Goal: Find specific page/section: Find specific page/section

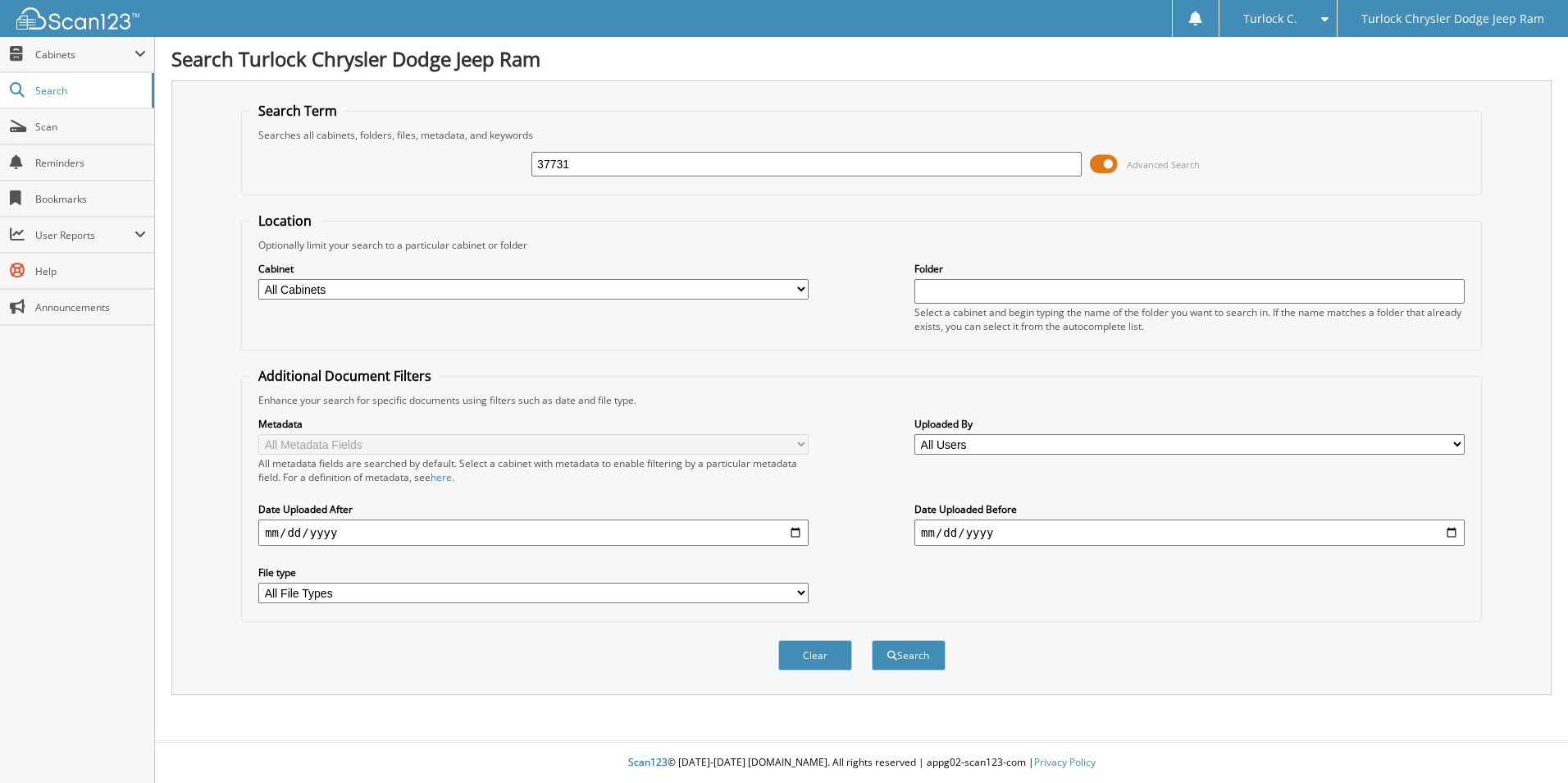
type input "37731"
click at [871, 640] on button "Search" at bounding box center [908, 655] width 74 height 30
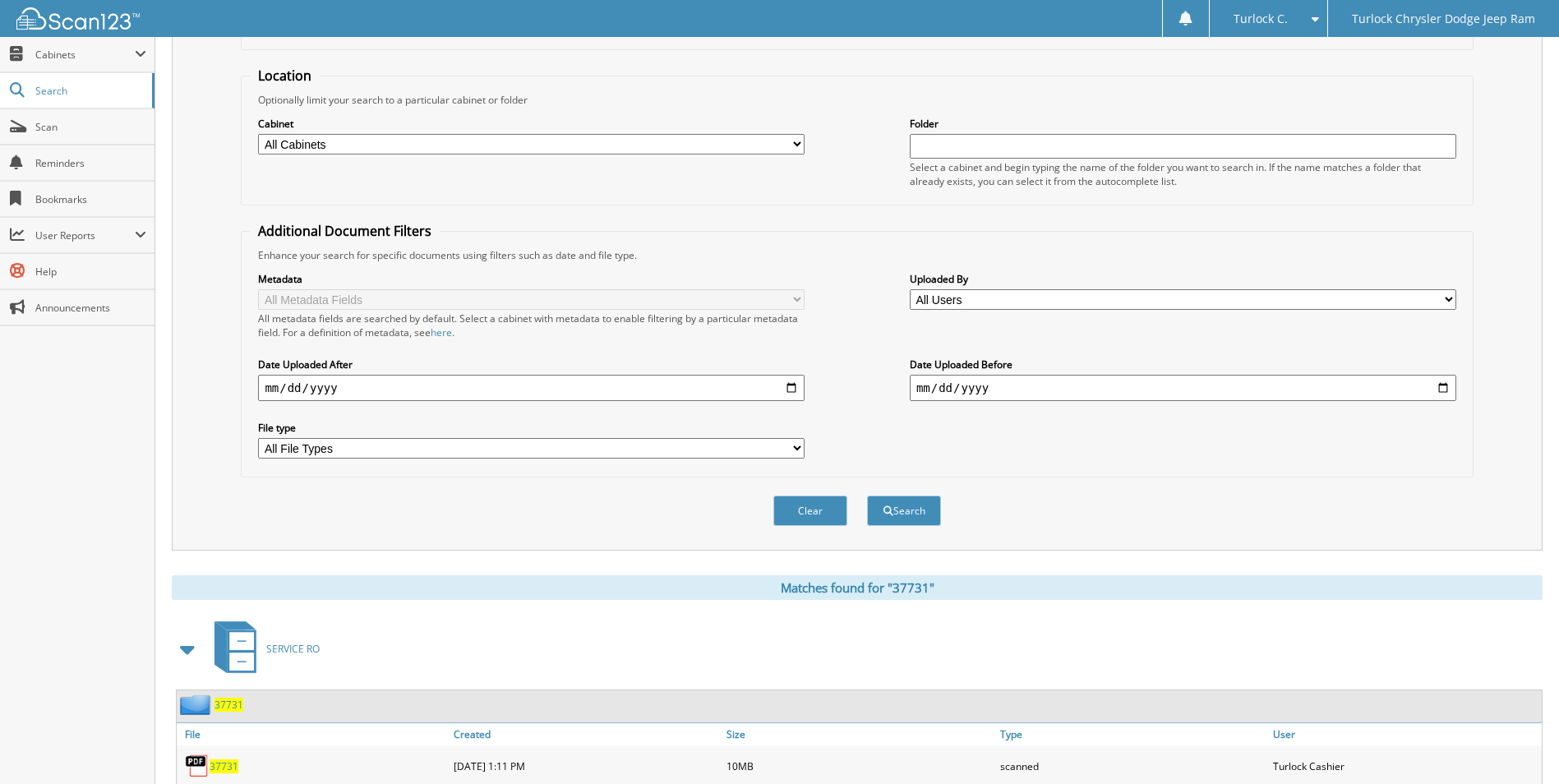
scroll to position [199, 0]
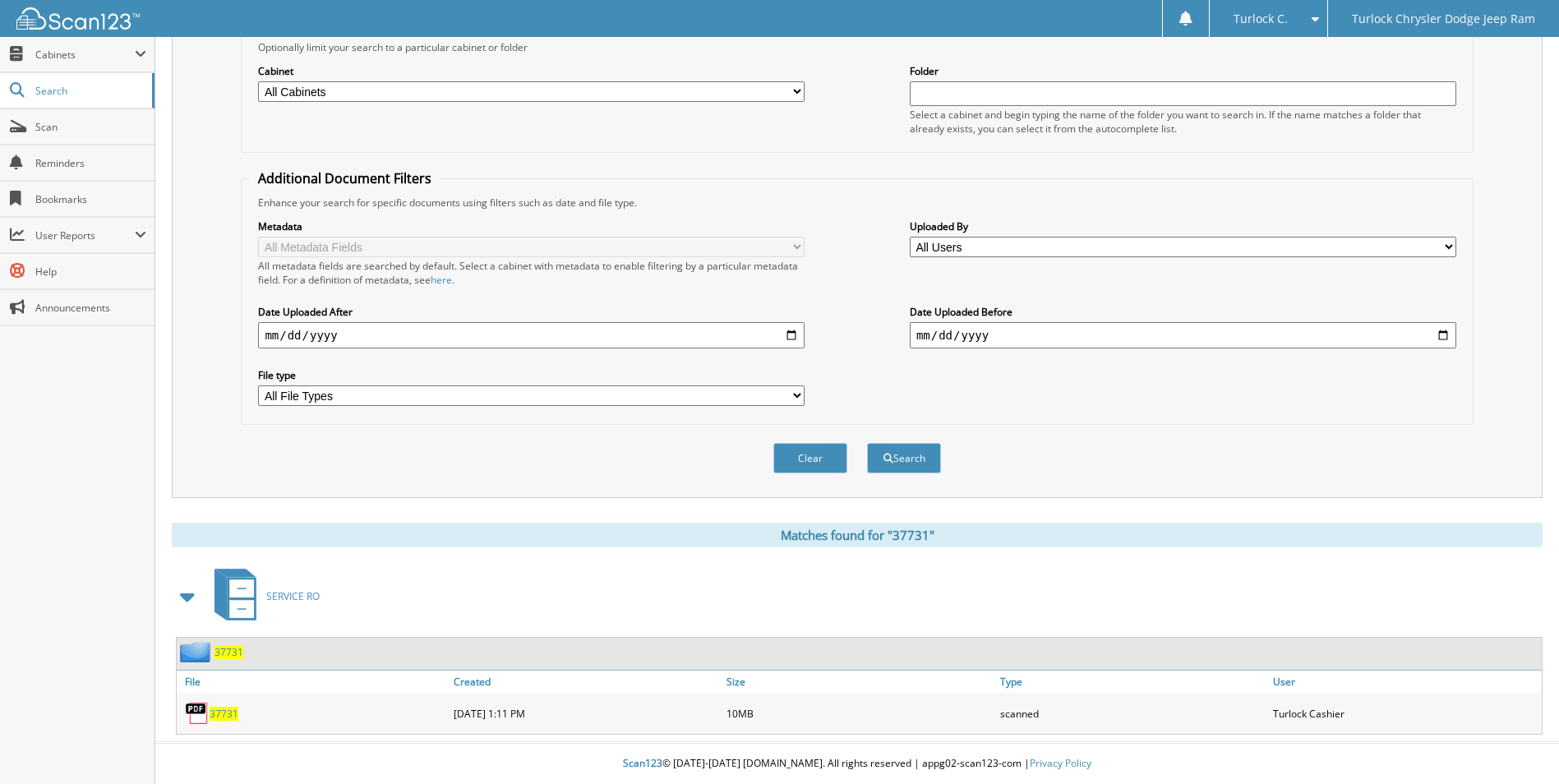
click at [229, 715] on span "37731" at bounding box center [224, 713] width 29 height 14
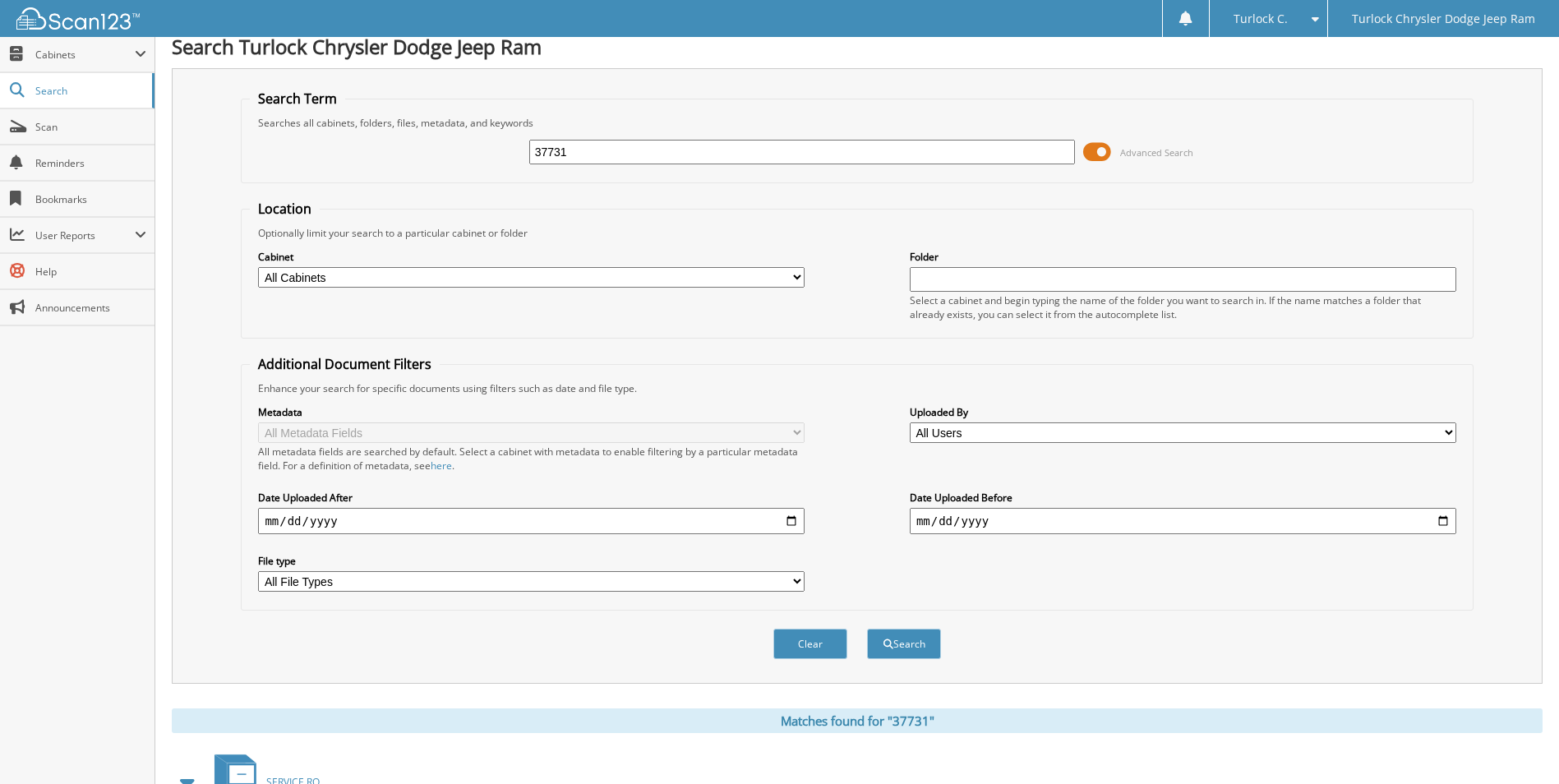
scroll to position [0, 0]
